Goal: Information Seeking & Learning: Learn about a topic

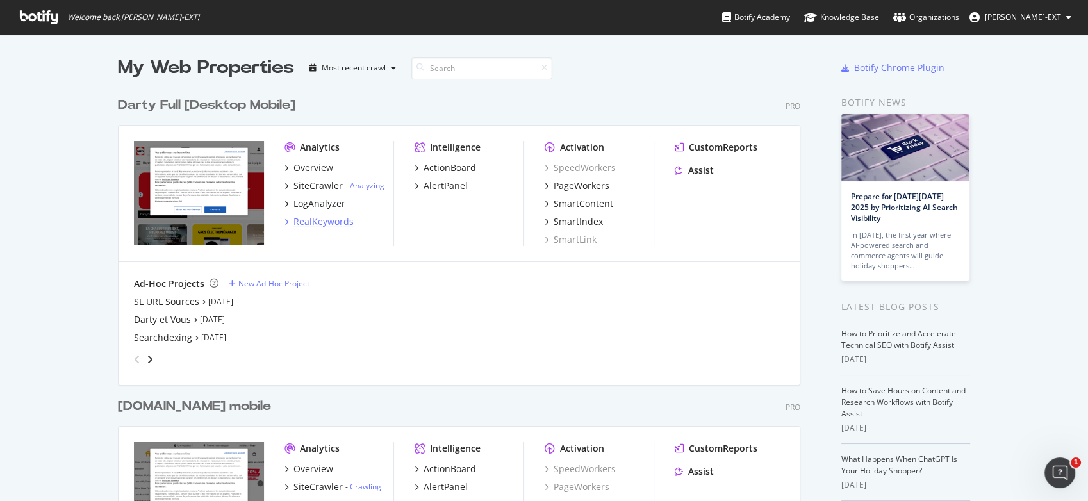
click at [310, 220] on div "RealKeywords" at bounding box center [323, 221] width 60 height 13
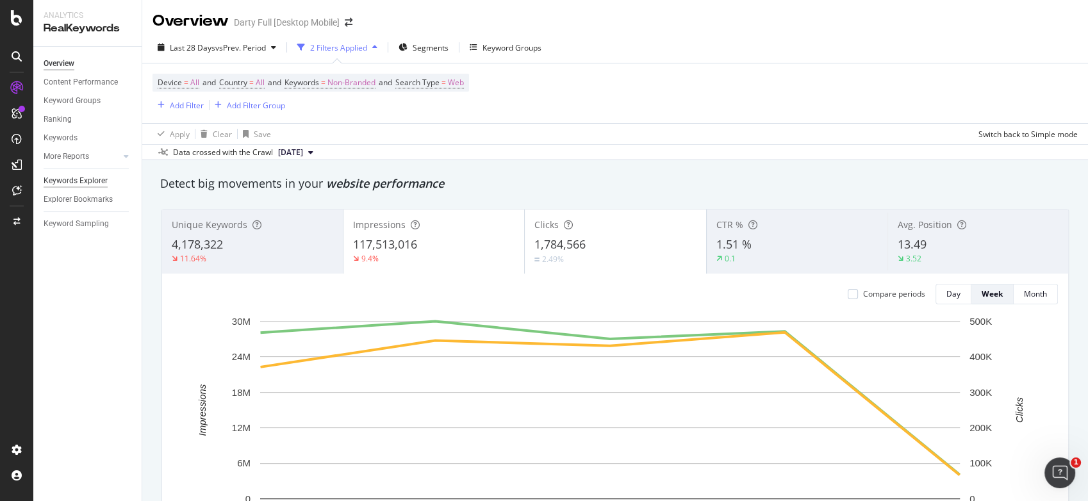
click at [82, 184] on div "Keywords Explorer" at bounding box center [76, 180] width 64 height 13
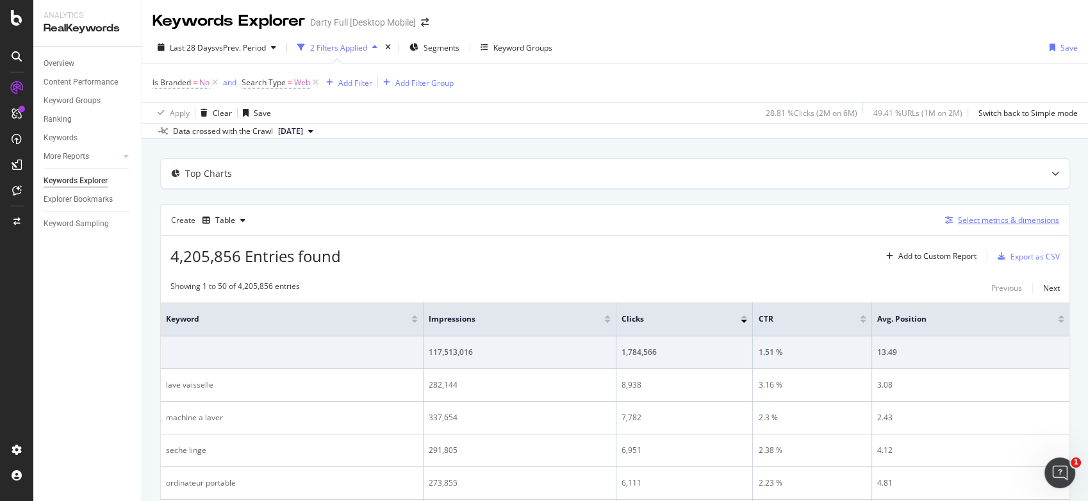
click at [987, 224] on div "Select metrics & dimensions" at bounding box center [1008, 220] width 101 height 11
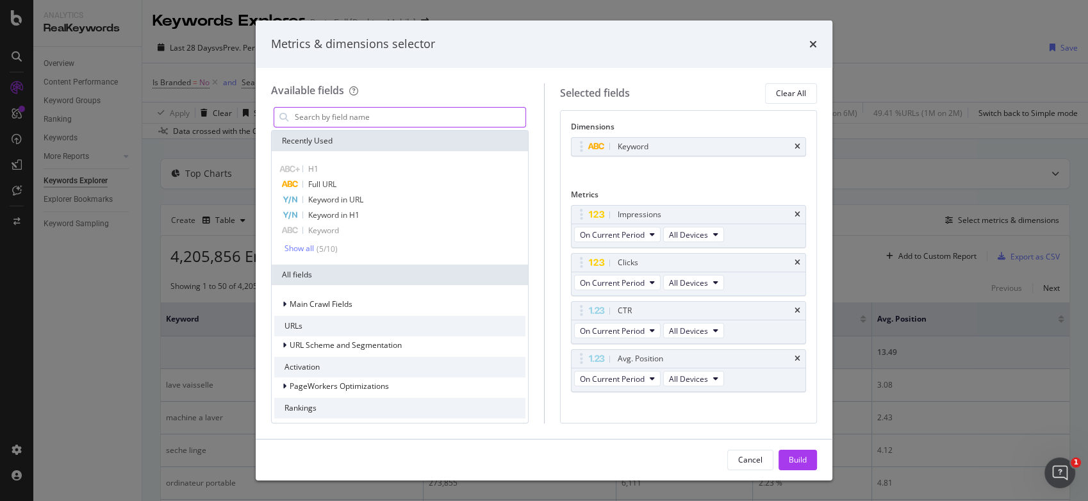
click at [475, 115] on input "modal" at bounding box center [409, 117] width 232 height 19
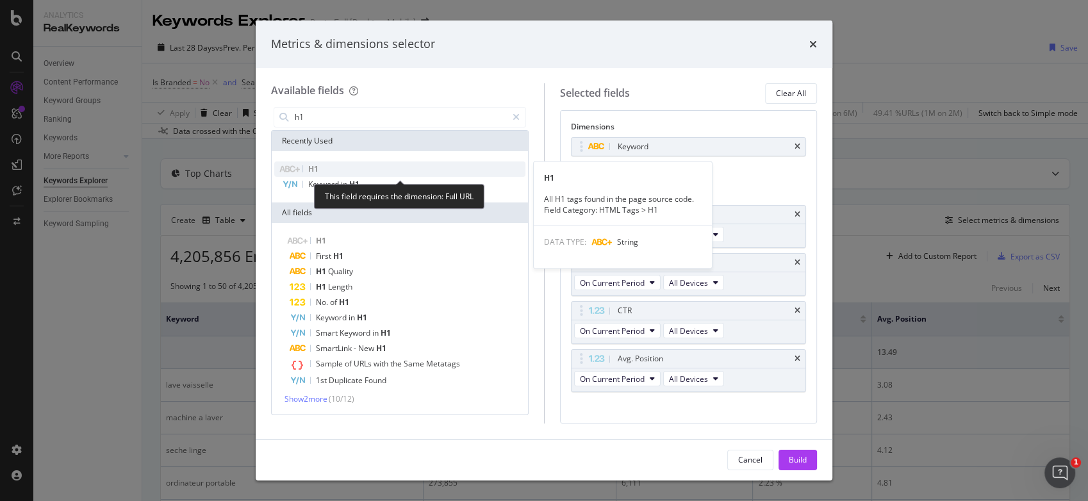
type input "h1"
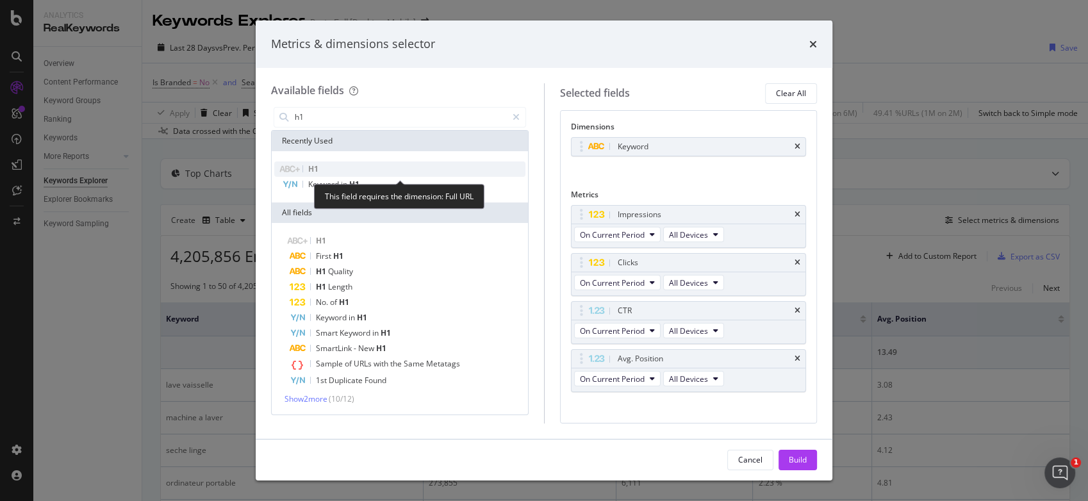
click at [409, 167] on div "H1" at bounding box center [399, 168] width 251 height 15
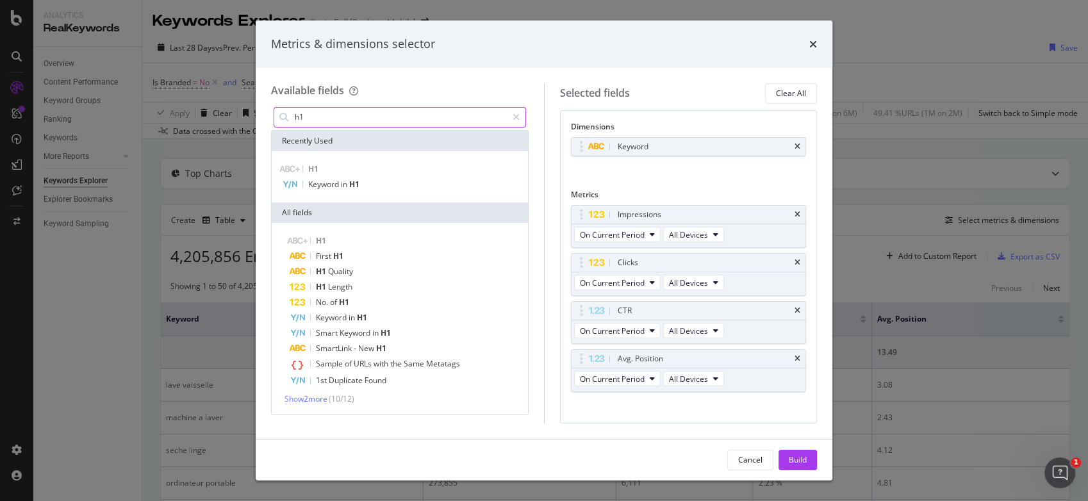
click at [436, 108] on input "h1" at bounding box center [399, 117] width 213 height 19
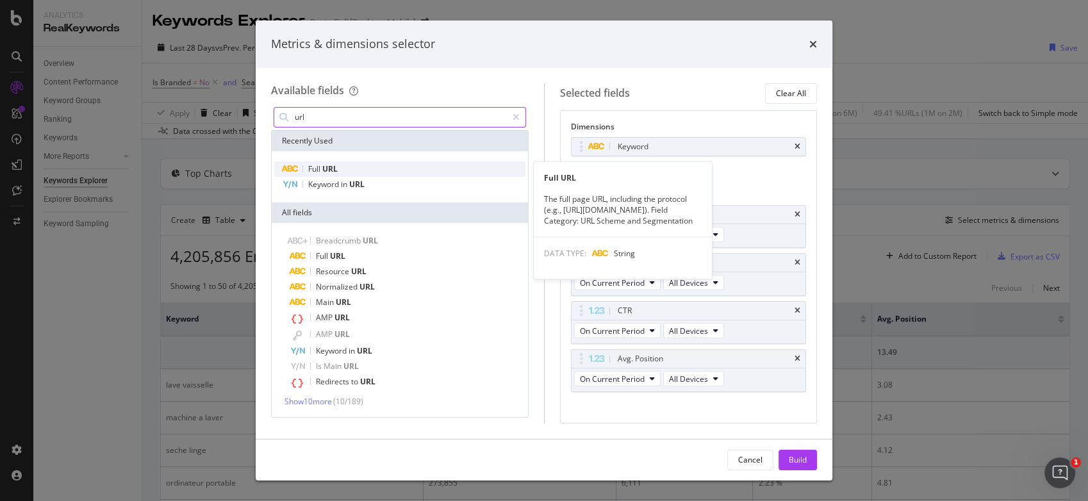
type input "url"
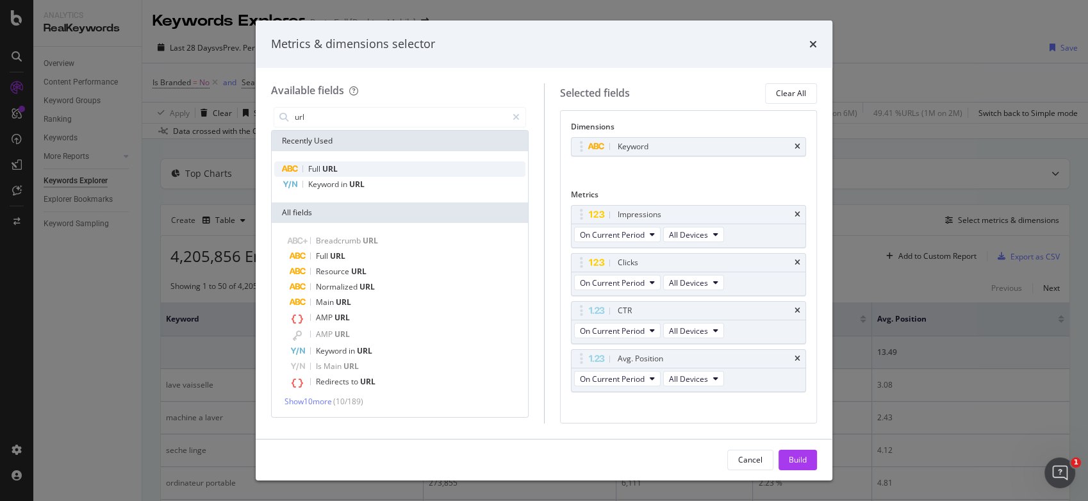
click at [381, 164] on div "Full URL" at bounding box center [399, 168] width 251 height 15
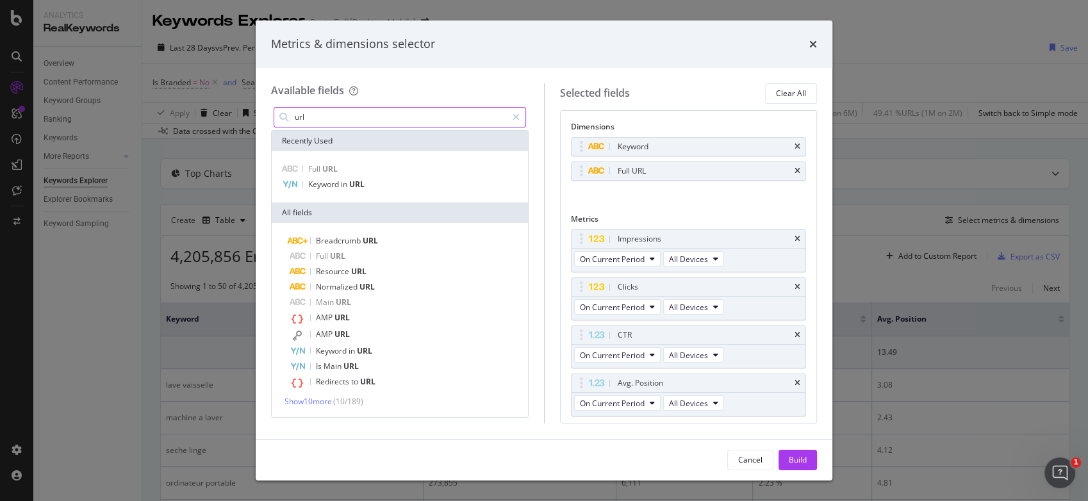
click at [384, 115] on input "url" at bounding box center [399, 117] width 213 height 19
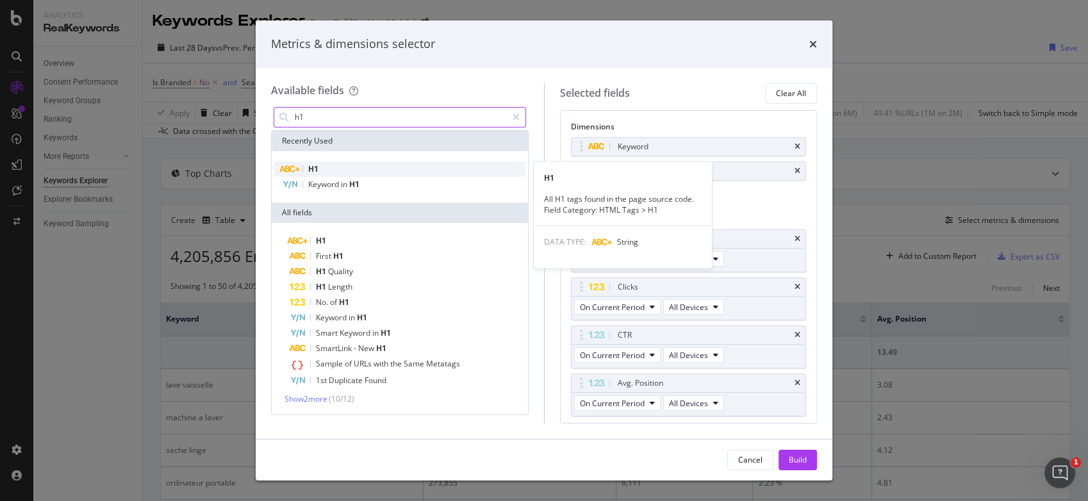
type input "h1"
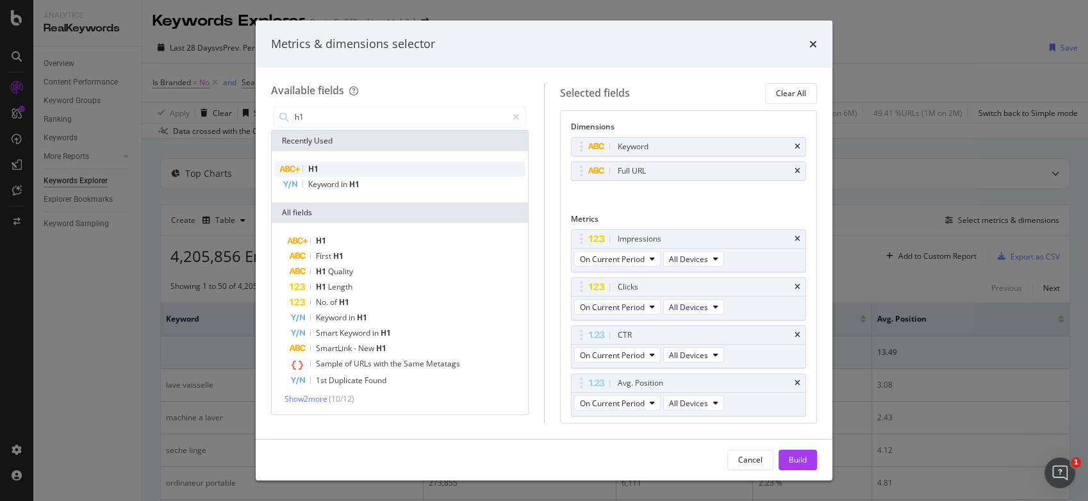
click at [384, 161] on div "H1" at bounding box center [399, 168] width 251 height 15
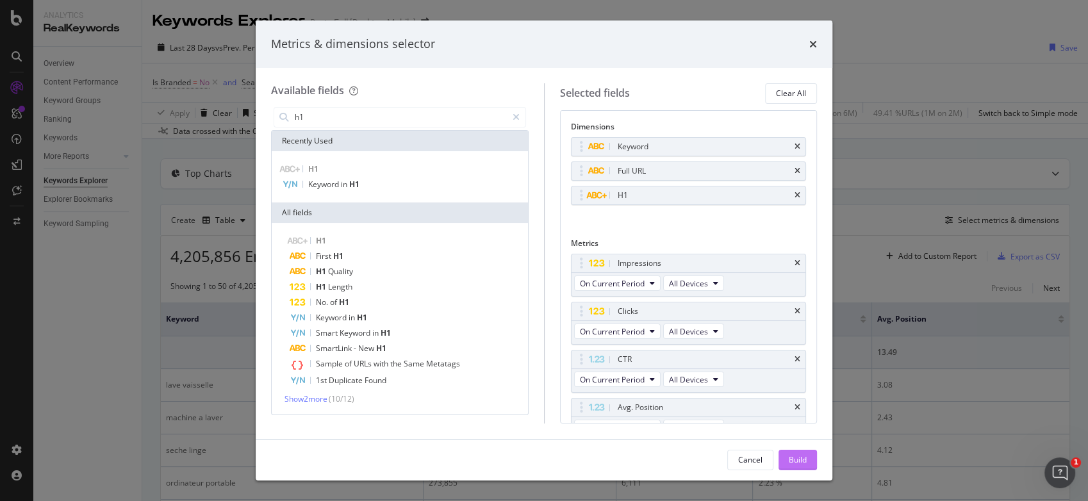
click at [791, 451] on div "Build" at bounding box center [798, 459] width 18 height 19
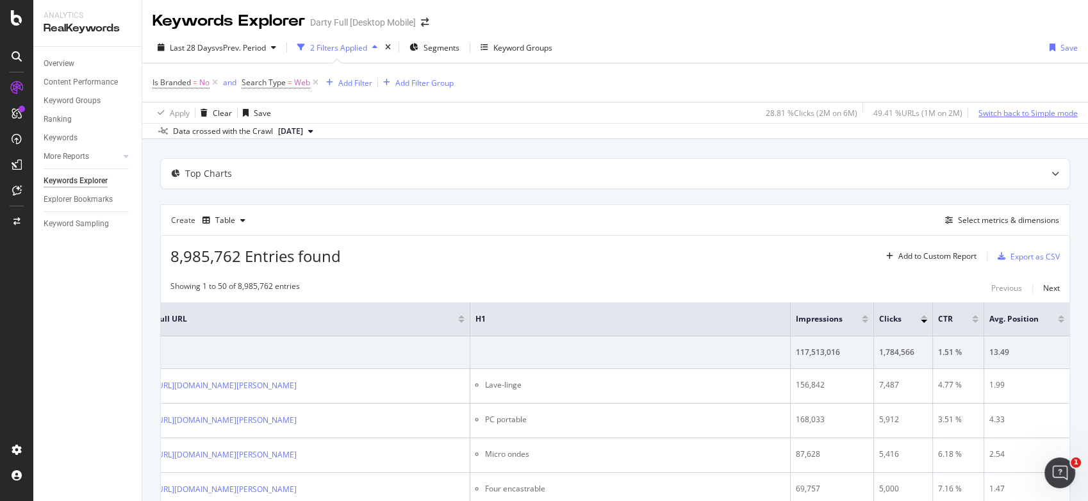
click at [1017, 114] on div "Switch back to Simple mode" at bounding box center [1027, 113] width 99 height 11
click at [1010, 116] on div "Switch to Advanced Mode" at bounding box center [1032, 113] width 92 height 11
click at [1010, 116] on div "Switch back to Simple mode" at bounding box center [1027, 113] width 99 height 11
click at [1010, 116] on div "Switch to Advanced Mode" at bounding box center [1032, 113] width 92 height 11
